Goal: Information Seeking & Learning: Learn about a topic

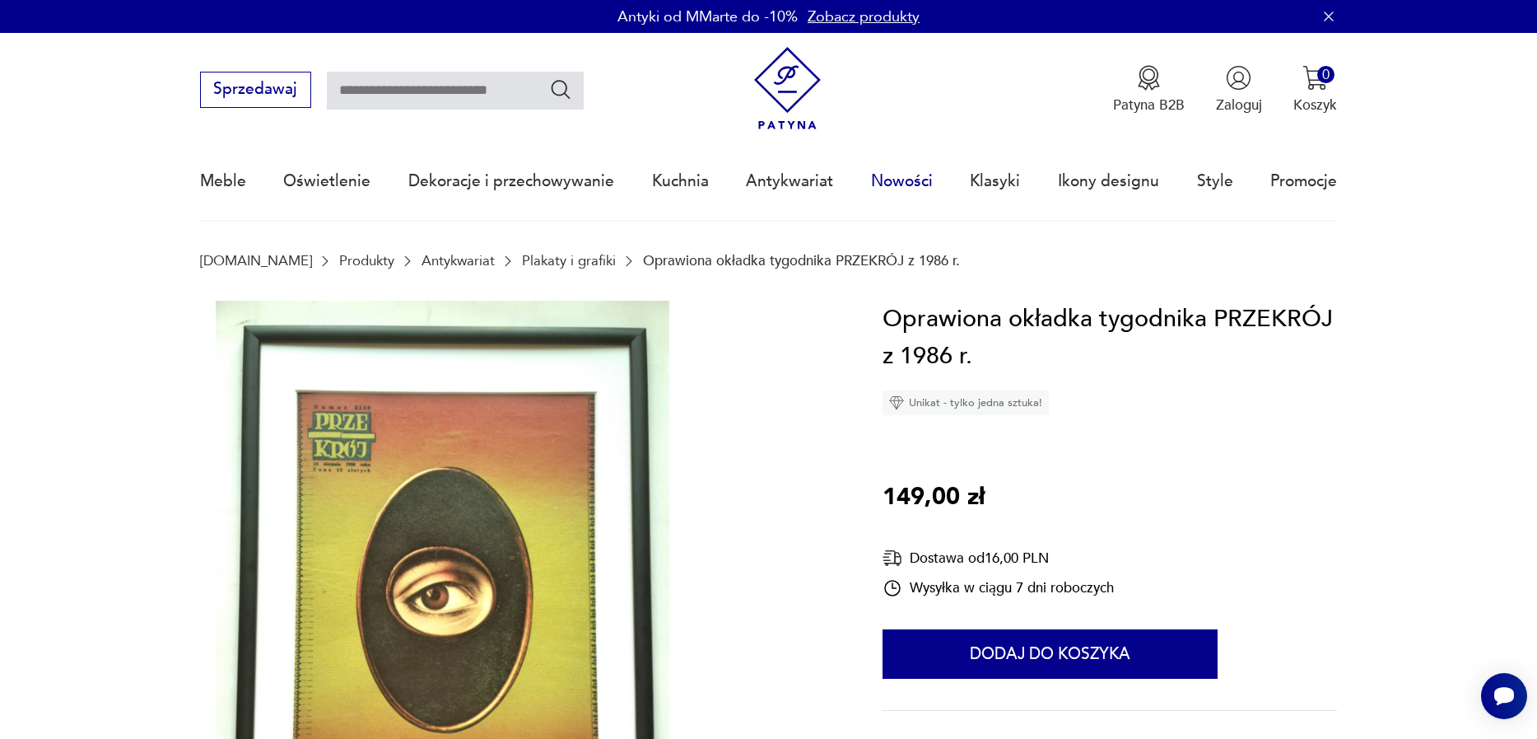
drag, startPoint x: 906, startPoint y: 185, endPoint x: 929, endPoint y: 176, distance: 24.8
click at [907, 186] on link "Nowości" at bounding box center [902, 181] width 62 height 76
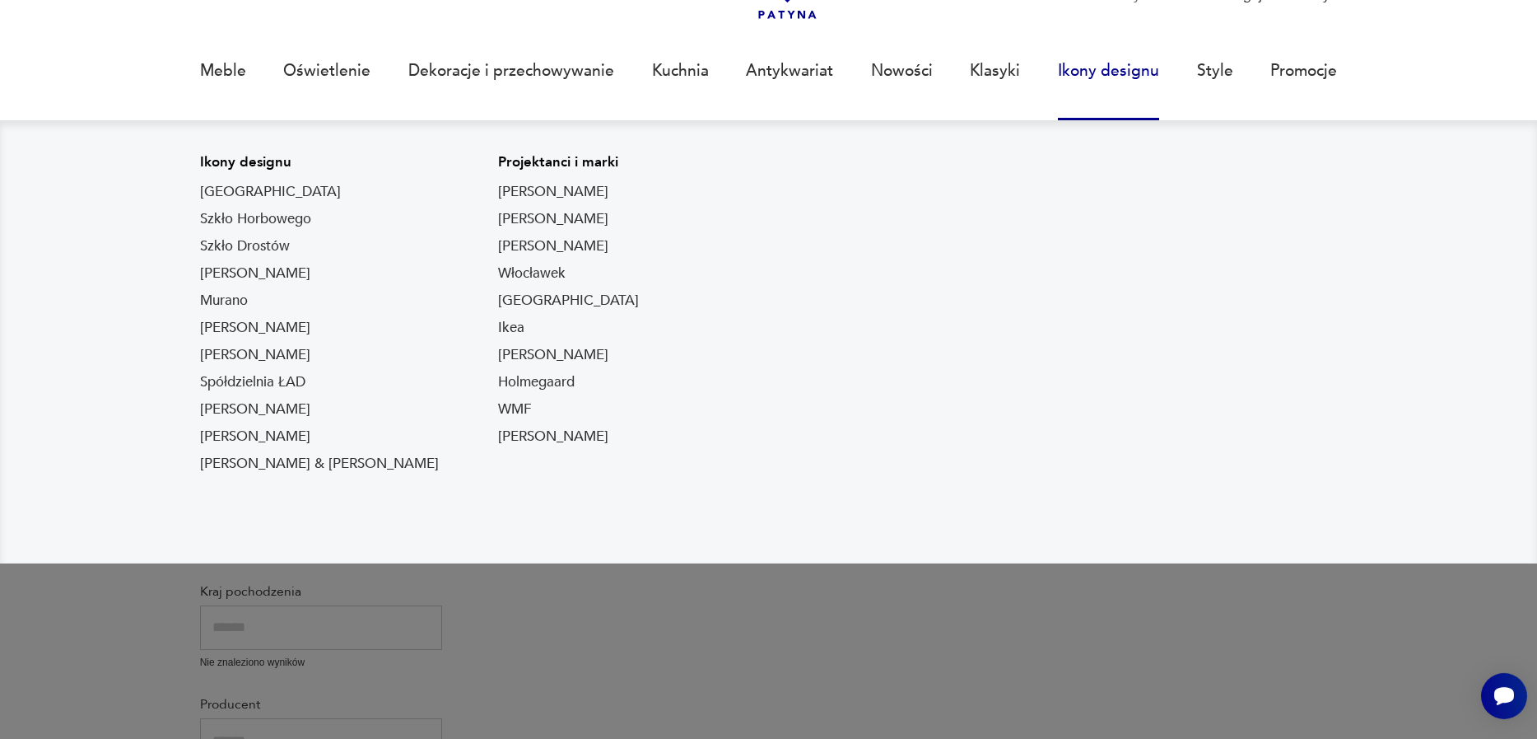
scroll to position [114, 0]
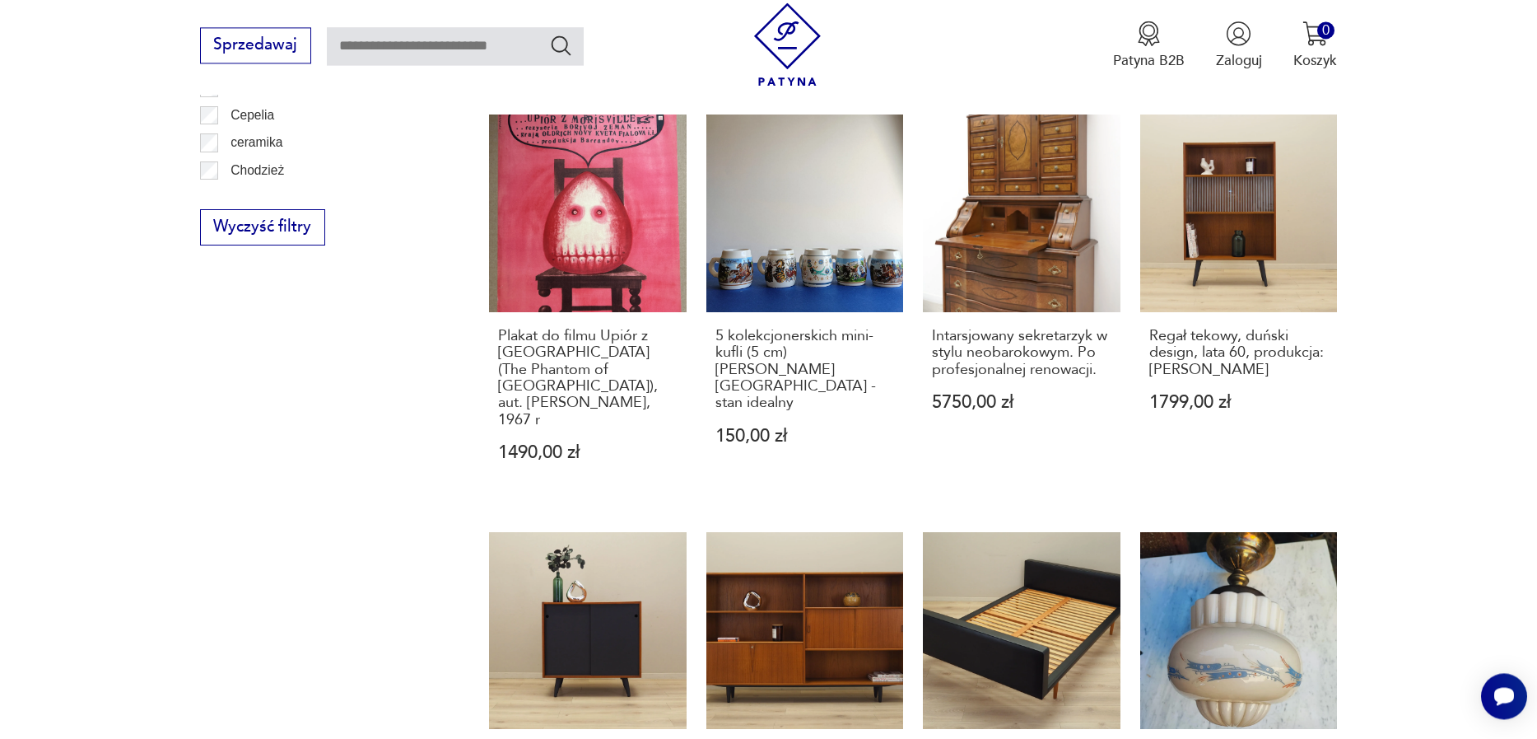
scroll to position [1522, 0]
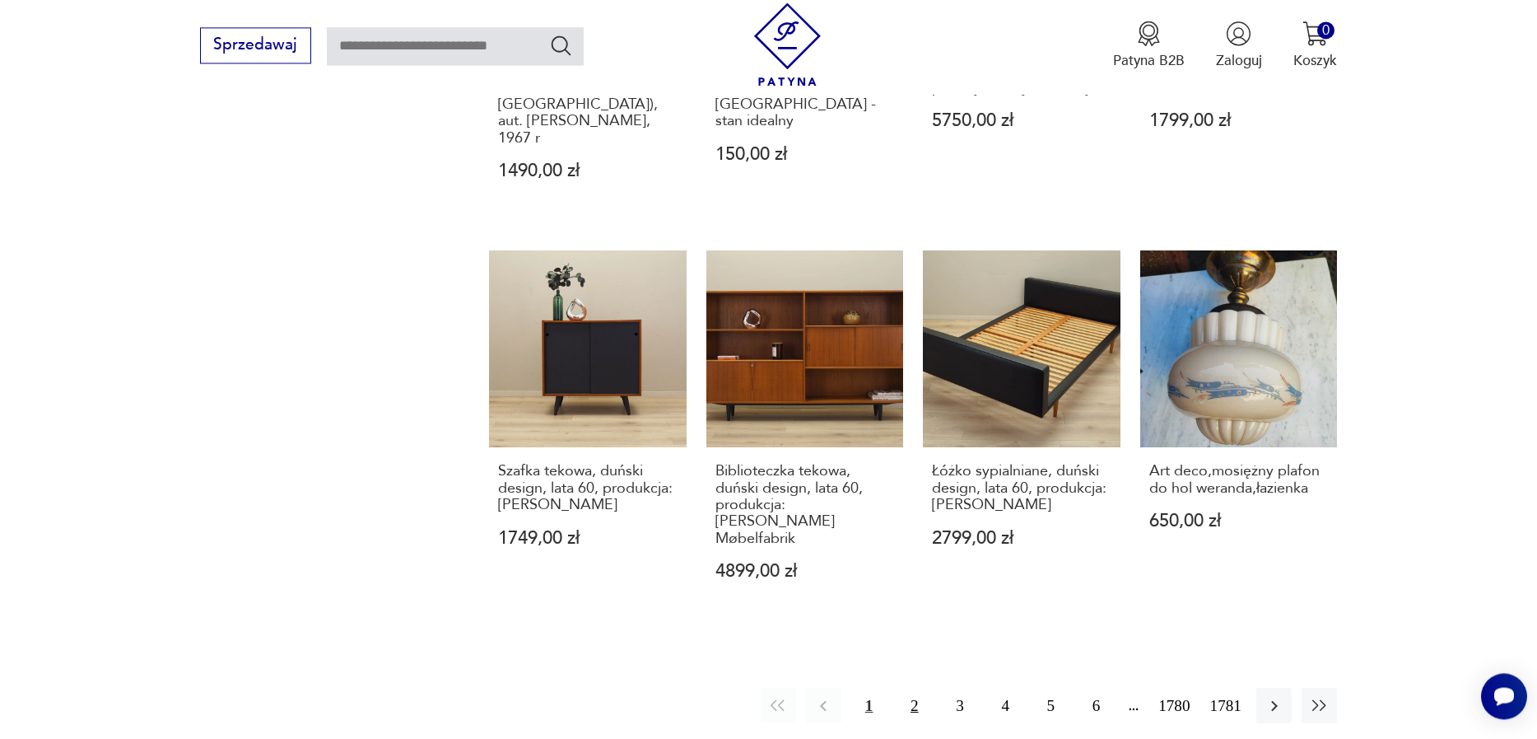
click at [902, 688] on button "2" at bounding box center [914, 705] width 35 height 35
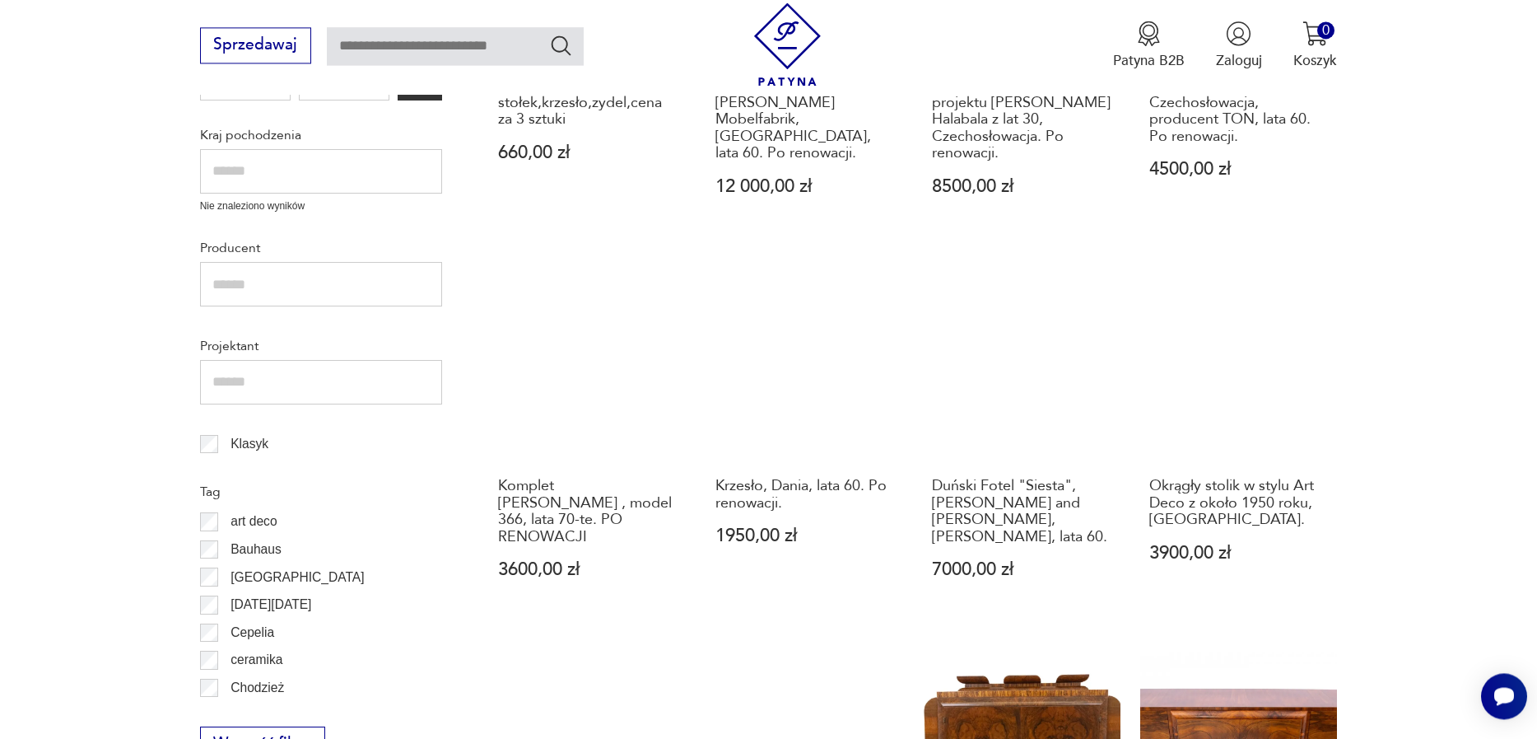
scroll to position [749, 0]
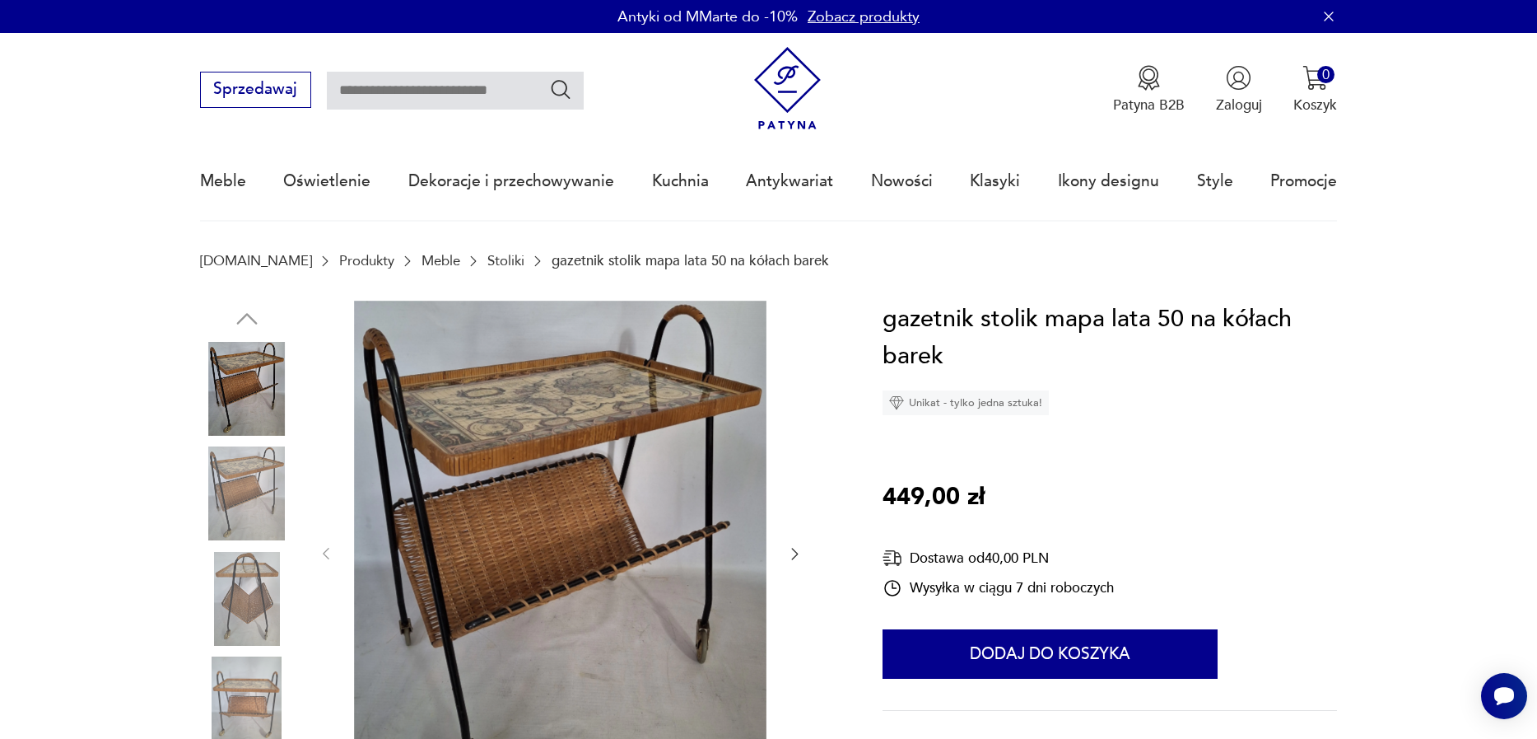
scroll to position [375, 0]
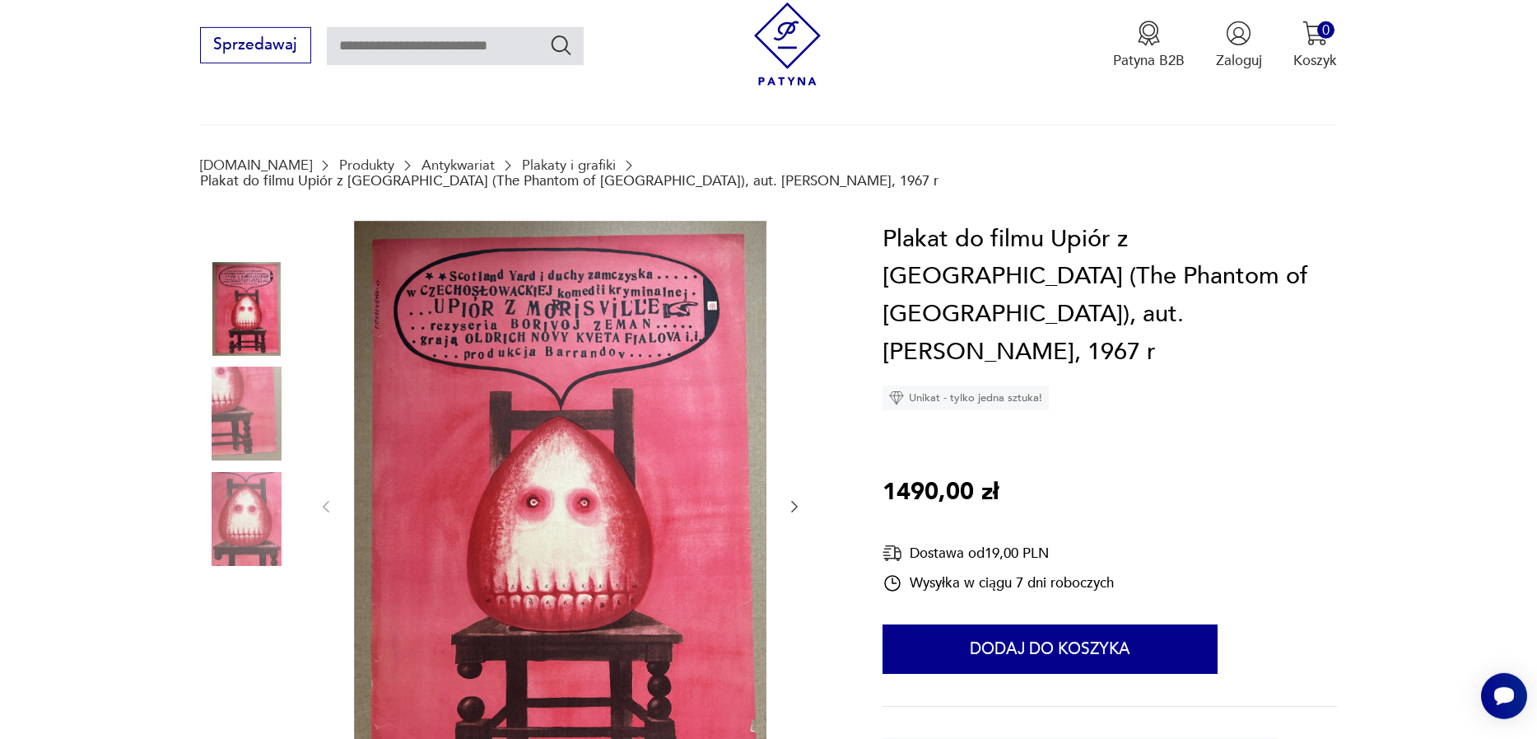
scroll to position [188, 0]
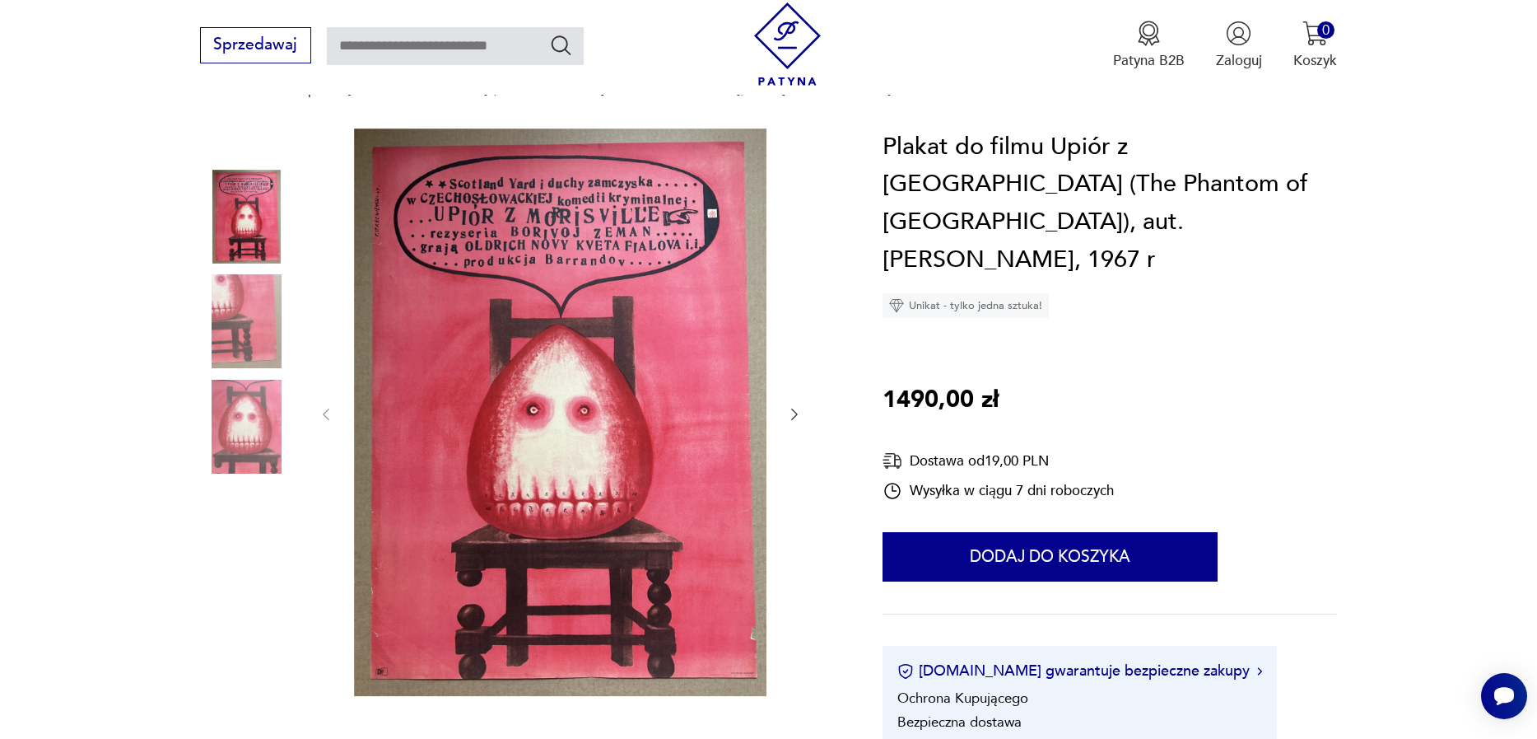
drag, startPoint x: 832, startPoint y: 399, endPoint x: 818, endPoint y: 400, distance: 14.8
click at [825, 399] on div at bounding box center [517, 414] width 635 height 572
click at [794, 408] on icon "button" at bounding box center [794, 414] width 7 height 12
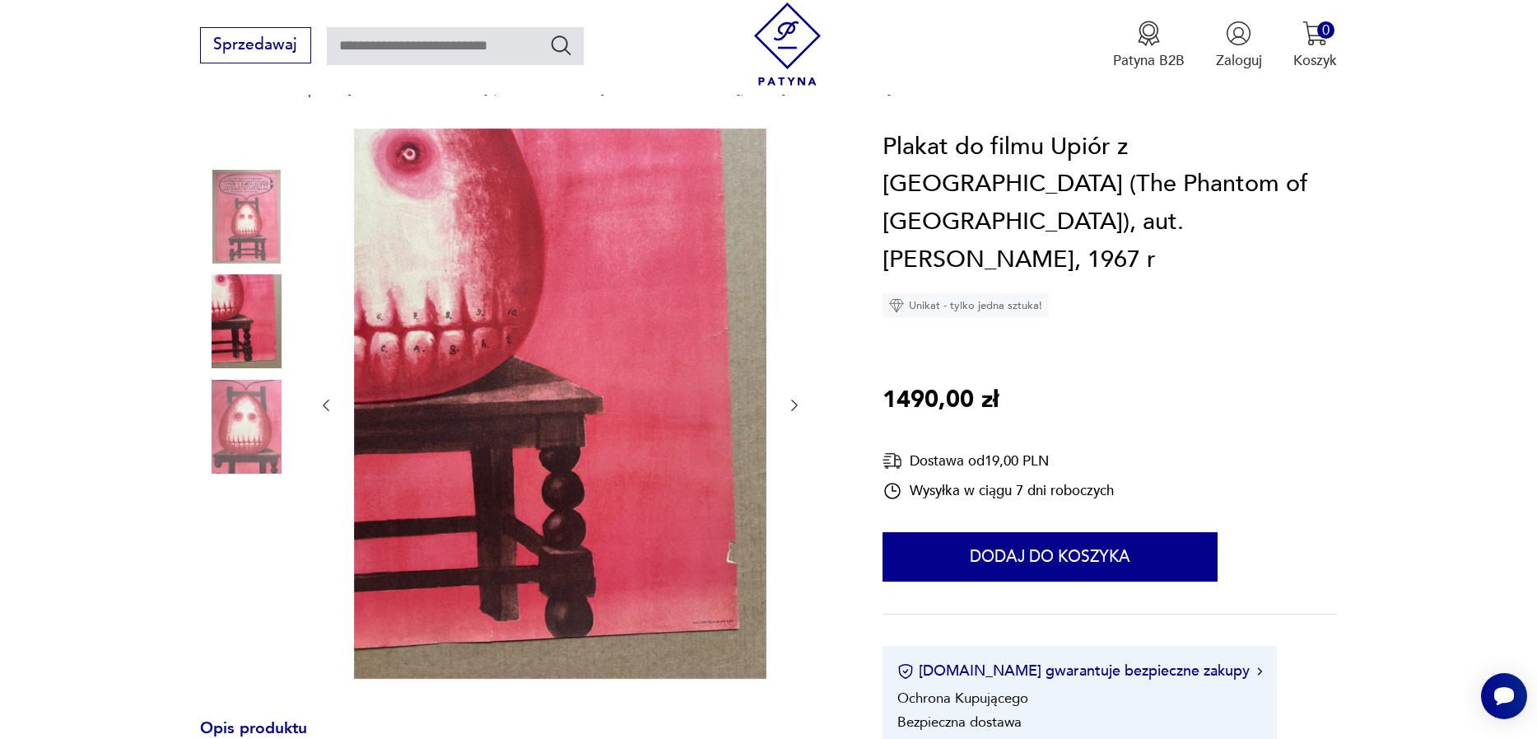
click at [794, 397] on icon "button" at bounding box center [794, 405] width 16 height 16
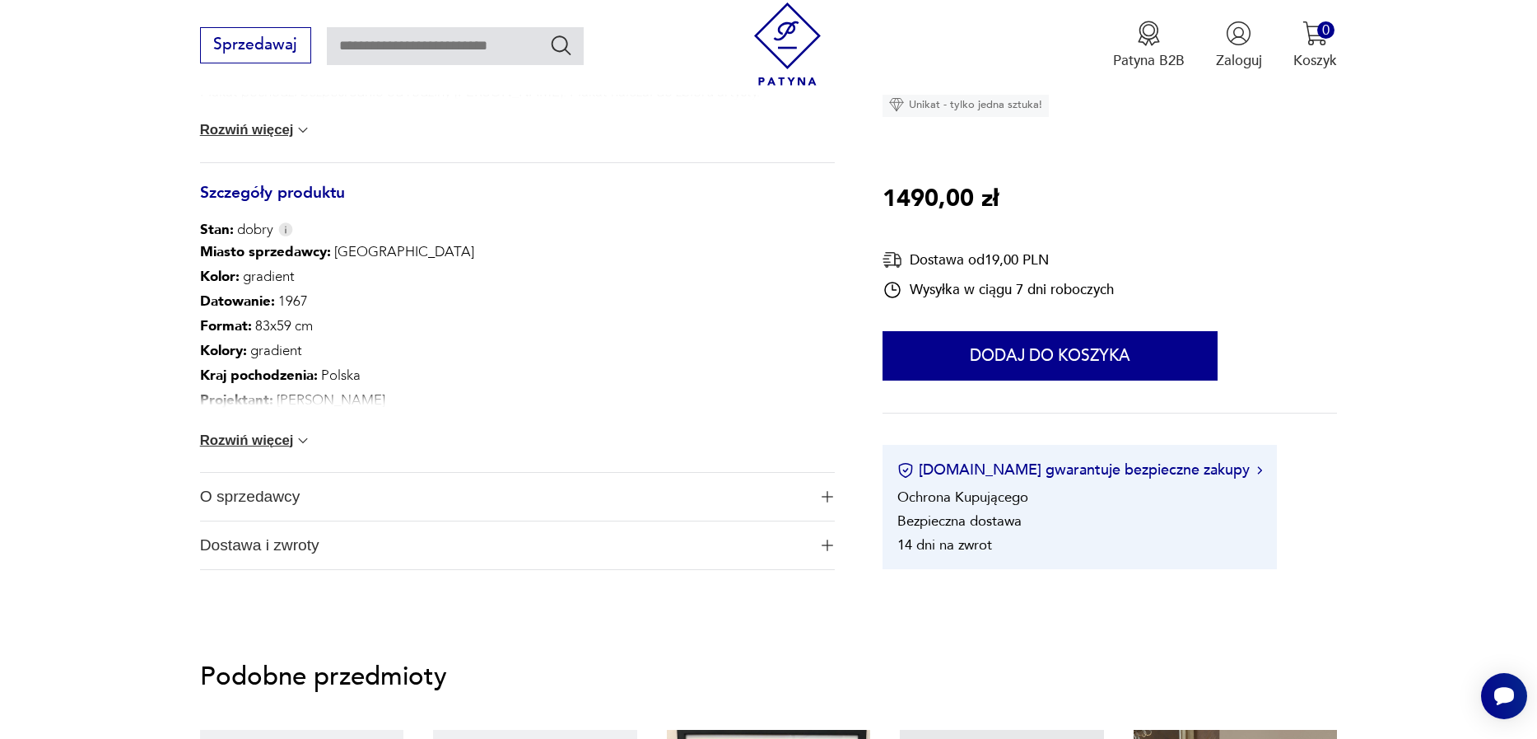
scroll to position [657, 0]
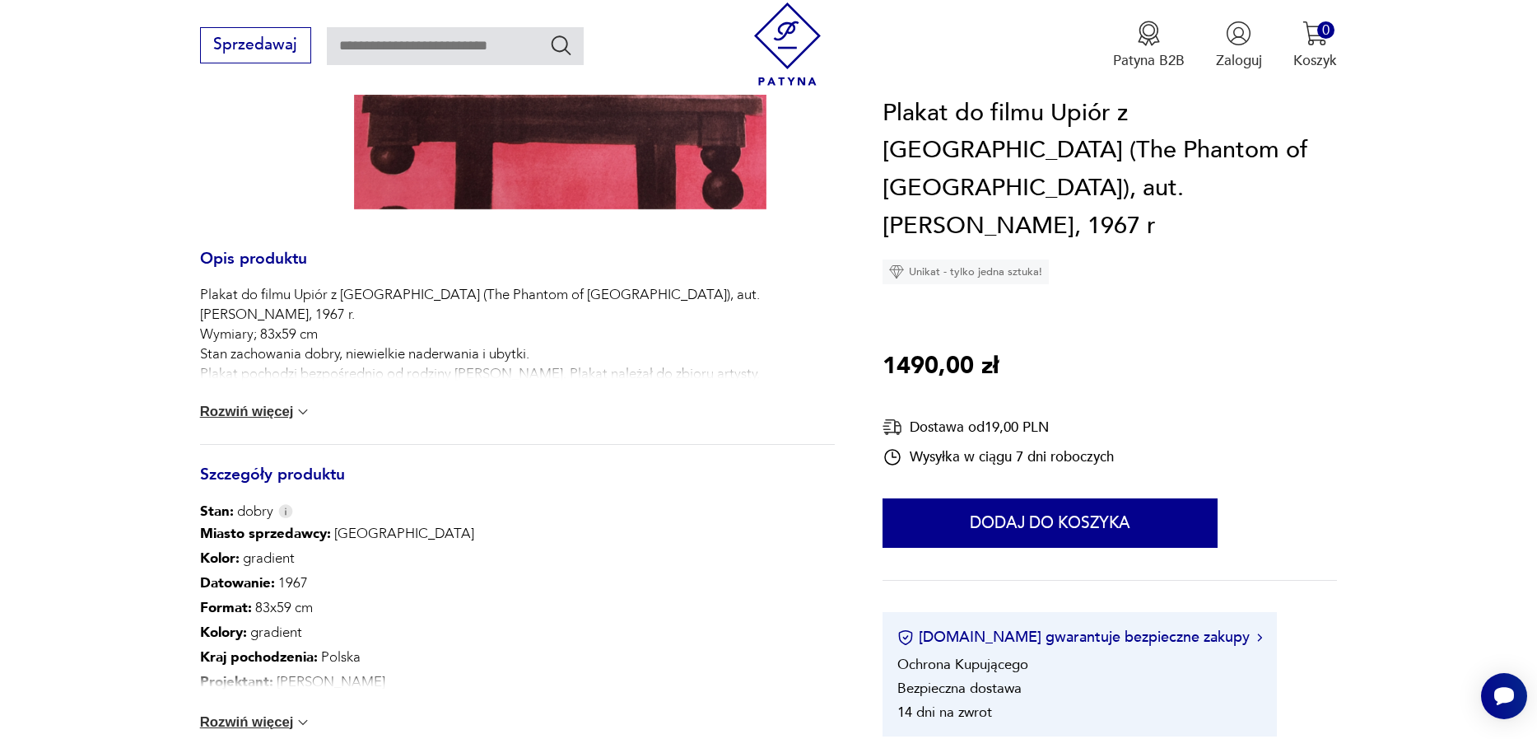
click at [281, 403] on button "Rozwiń więcej" at bounding box center [256, 411] width 112 height 16
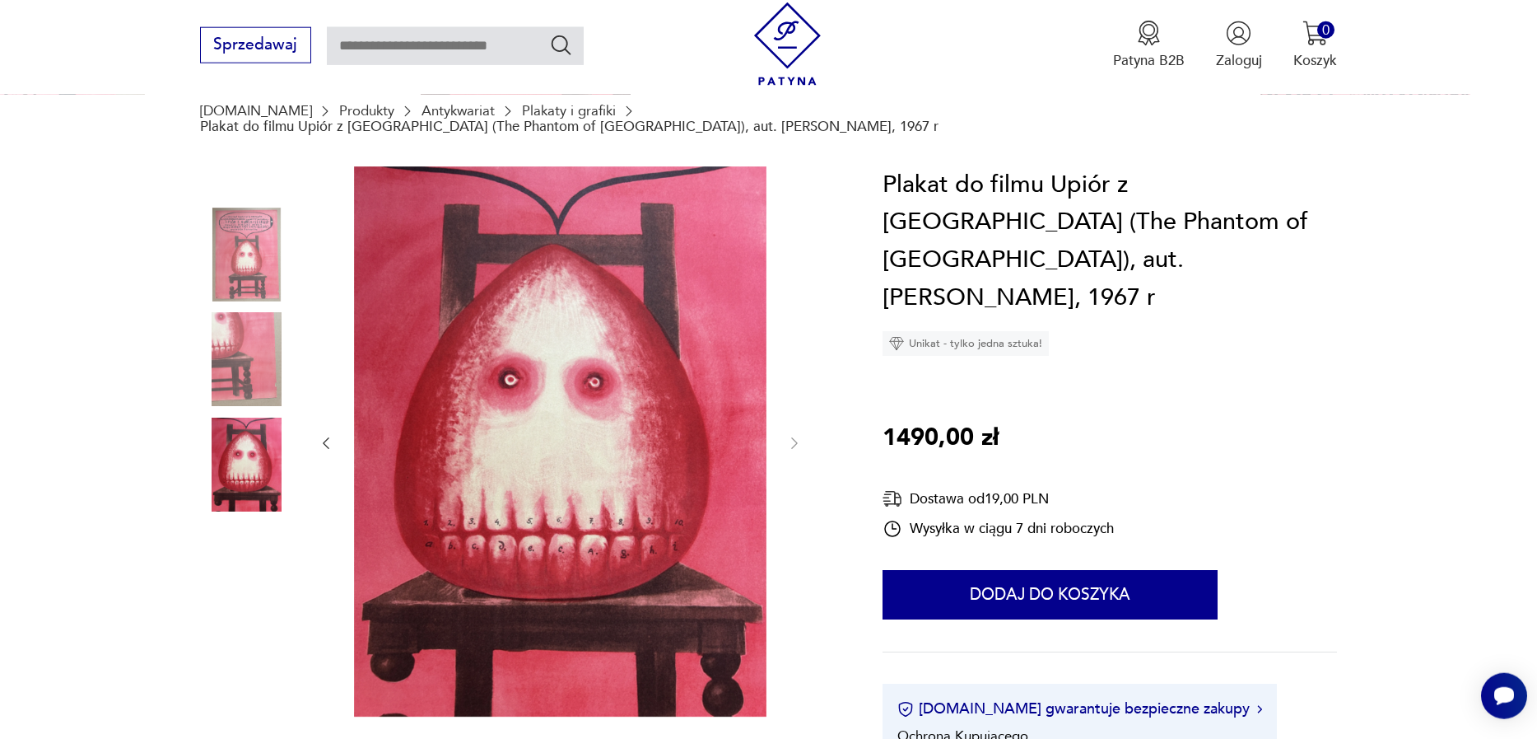
scroll to position [94, 0]
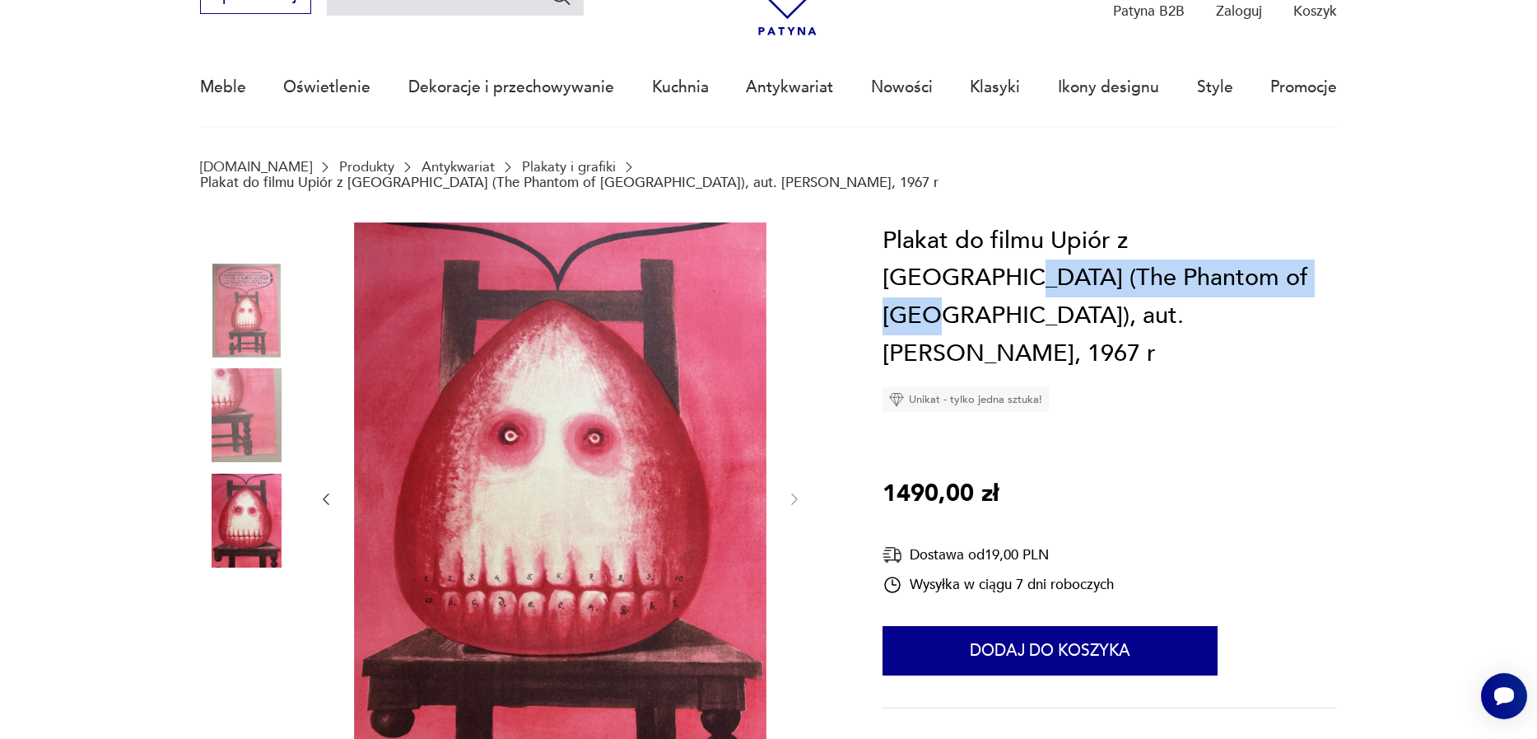
drag, startPoint x: 1256, startPoint y: 226, endPoint x: 1117, endPoint y: 262, distance: 143.6
click at [1121, 261] on h1 "Plakat do filmu Upiór z Morisville (The Phantom of Morisville), aut. Franciszek…" at bounding box center [1110, 297] width 455 height 150
copy h1 "(The Phantom of Morisville)"
